Goal: Task Accomplishment & Management: Complete application form

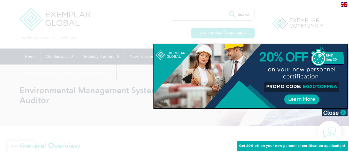
scroll to position [124, 0]
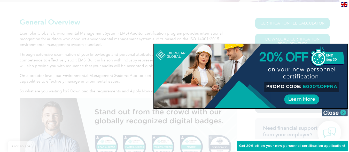
click at [345, 112] on img at bounding box center [335, 113] width 26 height 8
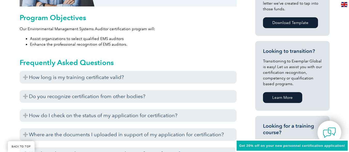
scroll to position [330, 0]
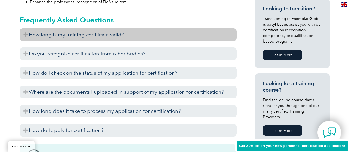
click at [24, 34] on h3 "How long is my training certificate valid?" at bounding box center [128, 34] width 217 height 13
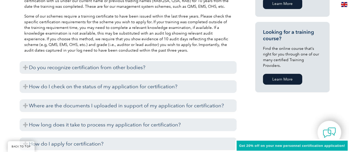
scroll to position [382, 0]
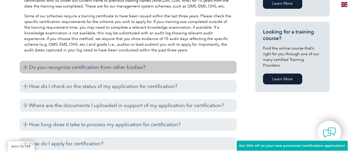
click at [21, 68] on h3 "Do you recognize certification from other bodies?" at bounding box center [128, 67] width 217 height 13
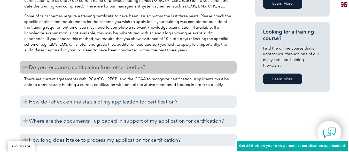
click at [25, 64] on h3 "Do you recognize certification from other bodies?" at bounding box center [128, 67] width 217 height 13
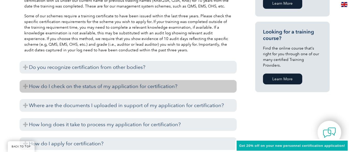
click at [25, 87] on h3 "How do I check on the status of my application for certification?" at bounding box center [128, 86] width 217 height 13
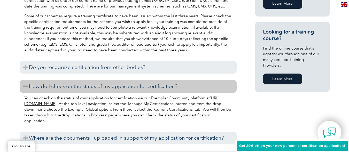
click at [25, 87] on h3 "How do I check on the status of my application for certification?" at bounding box center [128, 86] width 217 height 13
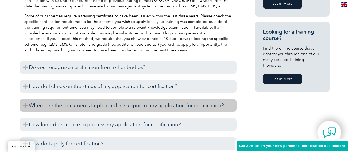
click at [28, 103] on h3 "Where are the documents I uploaded in support of my application for certificati…" at bounding box center [128, 105] width 217 height 13
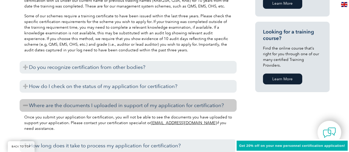
click at [28, 103] on h3 "Where are the documents I uploaded in support of my application for certificati…" at bounding box center [128, 105] width 217 height 13
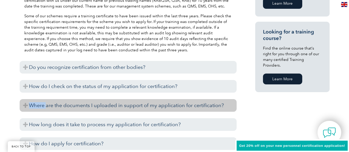
click at [25, 104] on h3 "Where are the documents I uploaded in support of my application for certificati…" at bounding box center [128, 105] width 217 height 13
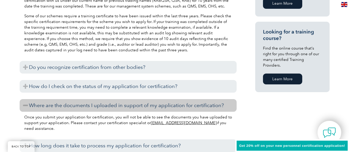
click at [25, 104] on h3 "Where are the documents I uploaded in support of my application for certificati…" at bounding box center [128, 105] width 217 height 13
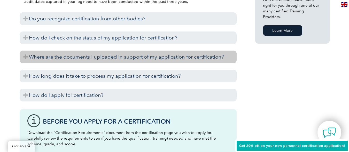
scroll to position [434, 0]
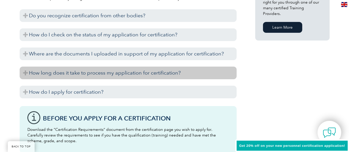
click at [24, 75] on h3 "How long does it take to process my application for certification?" at bounding box center [128, 73] width 217 height 13
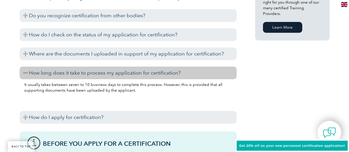
click at [24, 75] on h3 "How long does it take to process my application for certification?" at bounding box center [128, 73] width 217 height 13
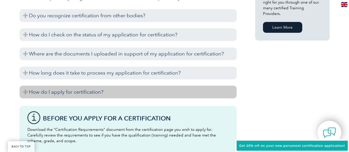
click at [24, 93] on h3 "How do I apply for certification?" at bounding box center [128, 92] width 217 height 13
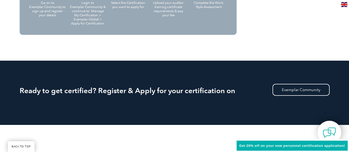
scroll to position [925, 0]
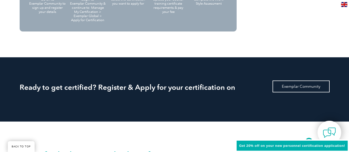
click at [311, 83] on link "Exemplar Community" at bounding box center [301, 87] width 57 height 12
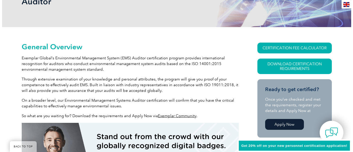
scroll to position [124, 0]
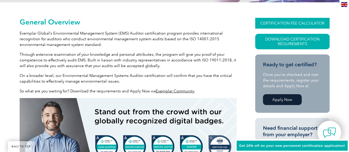
click at [290, 21] on link "CERTIFICATION FEE CALCULATOR" at bounding box center [292, 23] width 74 height 11
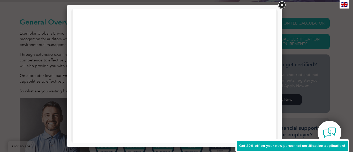
scroll to position [12, 0]
drag, startPoint x: 275, startPoint y: 54, endPoint x: 349, endPoint y: 35, distance: 76.4
click at [278, 26] on div at bounding box center [174, 76] width 214 height 142
click at [282, 7] on link at bounding box center [281, 5] width 9 height 9
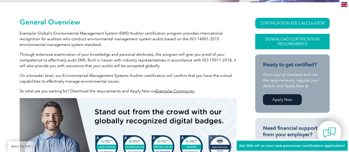
click at [285, 40] on link "Download Certification Requirements" at bounding box center [292, 41] width 74 height 15
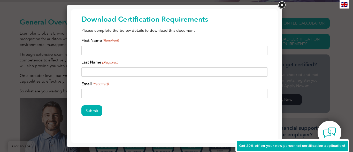
scroll to position [15, 0]
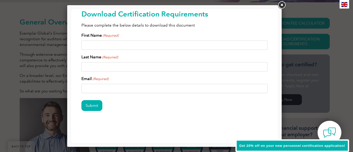
click at [148, 41] on input "First Name (Required)" at bounding box center [174, 45] width 186 height 9
type input "[PERSON_NAME]"
click at [106, 73] on div "First Name (Required) [PERSON_NAME] Last Name (Required) Email (Required)" at bounding box center [174, 62] width 186 height 61
click at [107, 66] on input "Last Name (Required)" at bounding box center [174, 66] width 186 height 9
type input "Basit"
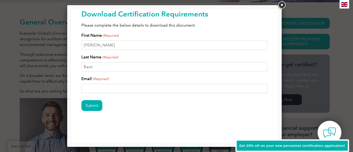
click at [113, 87] on input "Email (Required)" at bounding box center [174, 88] width 186 height 9
type input "[EMAIL_ADDRESS][DOMAIN_NAME]"
click at [81, 100] on input "Submit" at bounding box center [91, 105] width 21 height 11
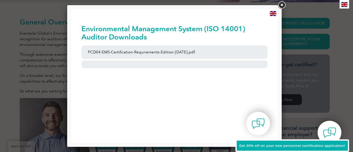
scroll to position [0, 0]
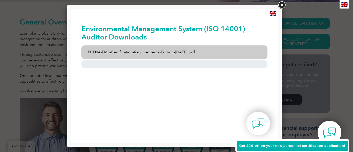
click at [130, 50] on link "PCD04-EMS-Certification-Requirements-Edition-[DATE].pdf" at bounding box center [174, 51] width 186 height 13
